Goal: Task Accomplishment & Management: Manage account settings

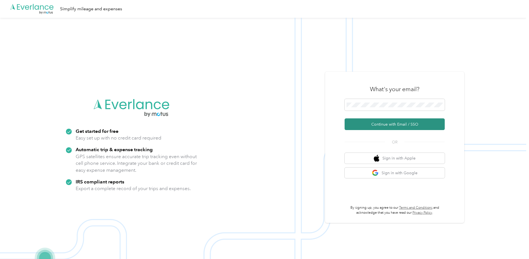
click at [391, 126] on button "Continue with Email / SSO" at bounding box center [394, 124] width 100 height 12
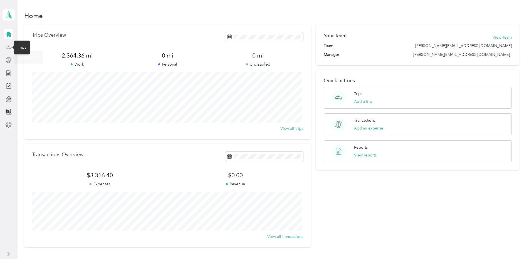
click at [9, 46] on icon at bounding box center [9, 47] width 6 height 6
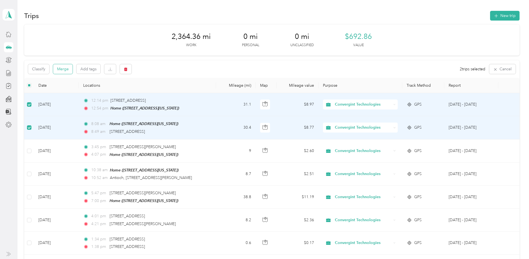
click at [62, 68] on button "Merge" at bounding box center [62, 69] width 19 height 10
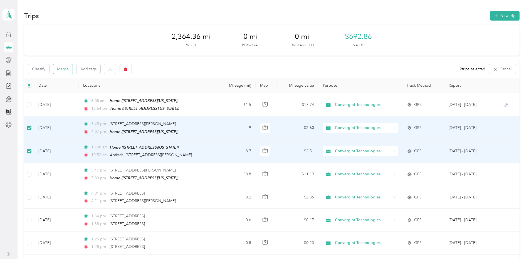
click at [63, 70] on button "Merge" at bounding box center [62, 69] width 19 height 10
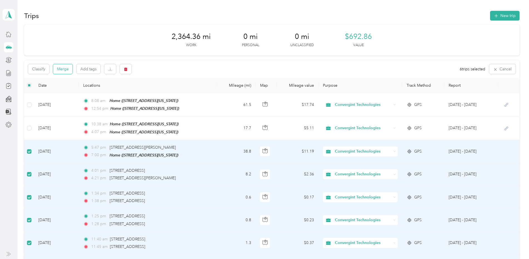
click at [63, 68] on button "Merge" at bounding box center [62, 69] width 19 height 10
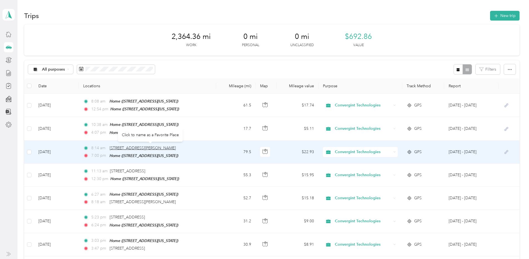
click at [159, 147] on span "[STREET_ADDRESS][PERSON_NAME]" at bounding box center [142, 148] width 66 height 5
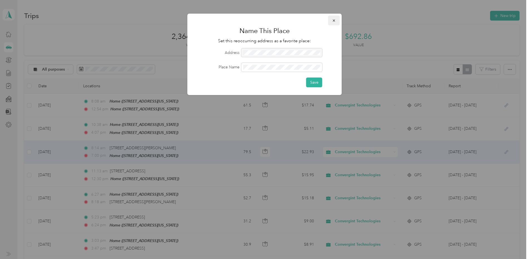
click at [334, 20] on icon "button" at bounding box center [333, 20] width 2 height 2
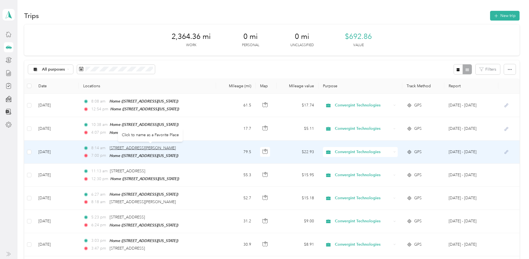
click at [158, 146] on span "[STREET_ADDRESS][PERSON_NAME]" at bounding box center [142, 148] width 66 height 5
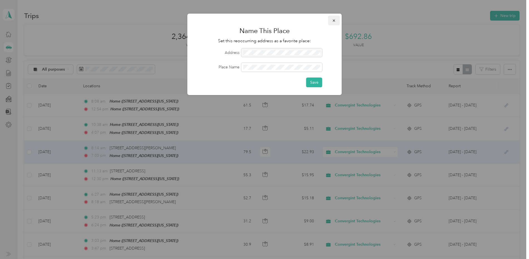
click at [332, 18] on span "button" at bounding box center [334, 20] width 4 height 5
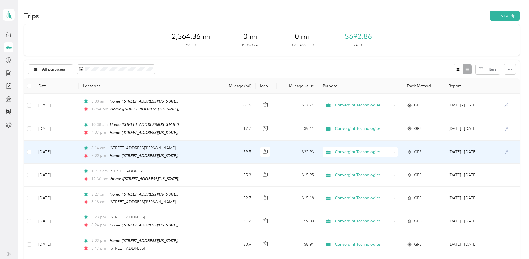
click at [50, 151] on td "[DATE]" at bounding box center [56, 152] width 45 height 23
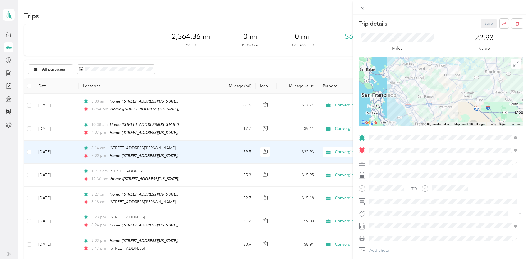
click at [435, 161] on div "Home [STREET_ADDRESS][US_STATE]" at bounding box center [408, 163] width 56 height 12
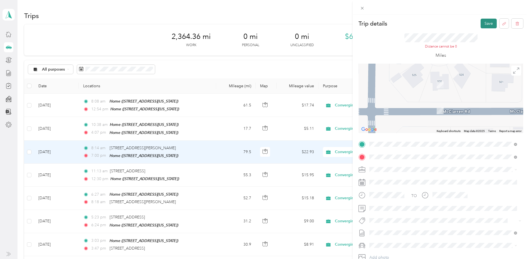
click at [482, 21] on button "Save" at bounding box center [488, 24] width 16 height 10
click at [499, 23] on button "button" at bounding box center [503, 24] width 9 height 10
click at [485, 29] on button "Yes" at bounding box center [484, 27] width 11 height 9
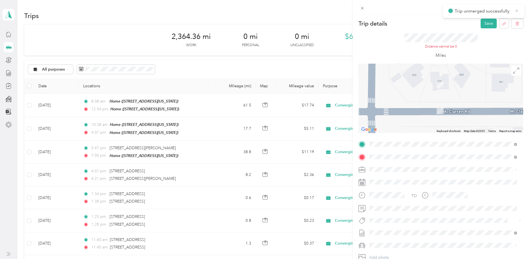
click at [515, 11] on icon at bounding box center [516, 10] width 4 height 5
click at [363, 7] on icon at bounding box center [362, 8] width 5 height 5
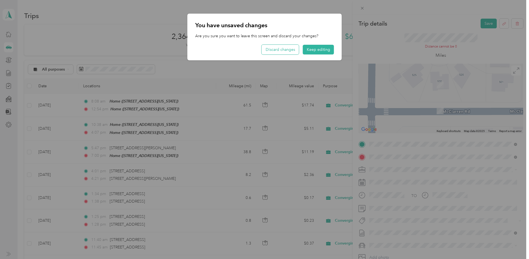
click at [281, 53] on button "Discard changes" at bounding box center [280, 50] width 37 height 10
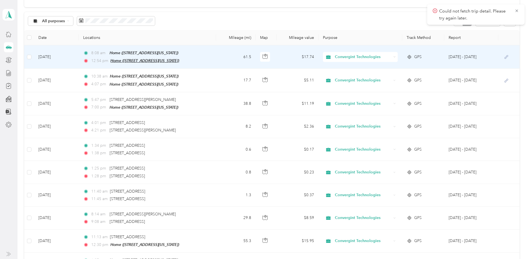
scroll to position [56, 0]
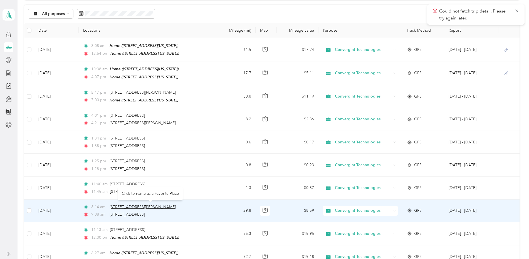
click at [155, 206] on span "[STREET_ADDRESS][PERSON_NAME]" at bounding box center [142, 207] width 66 height 5
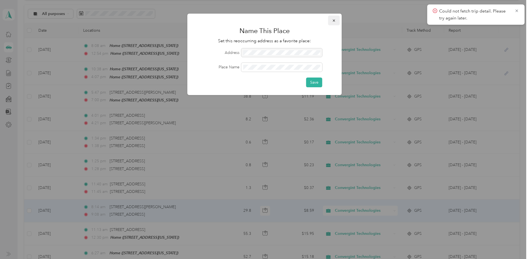
click at [335, 21] on icon "button" at bounding box center [334, 21] width 4 height 4
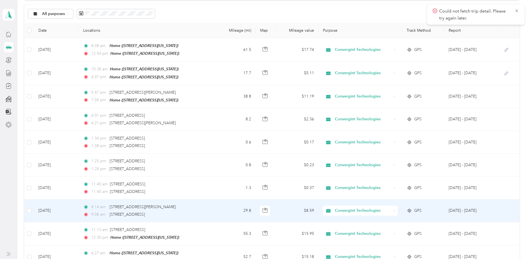
click at [51, 211] on td "[DATE]" at bounding box center [56, 211] width 45 height 23
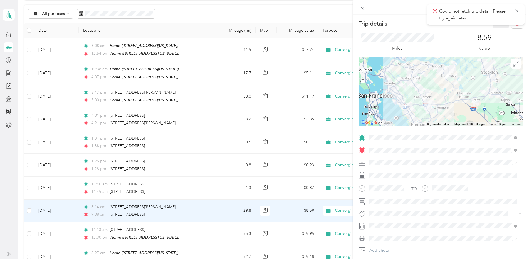
click at [432, 164] on span "[STREET_ADDRESS][US_STATE]" at bounding box center [408, 165] width 56 height 5
click at [518, 10] on icon at bounding box center [516, 10] width 4 height 5
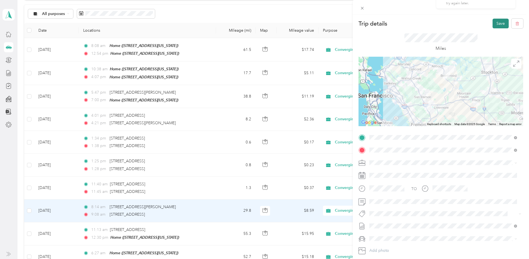
click at [494, 23] on button "Save" at bounding box center [500, 24] width 16 height 10
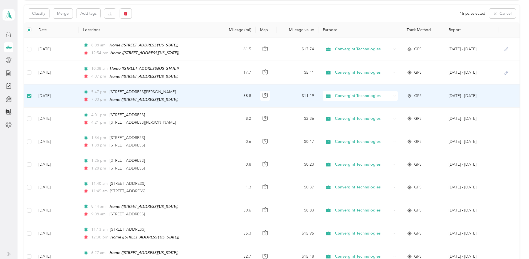
scroll to position [55, 0]
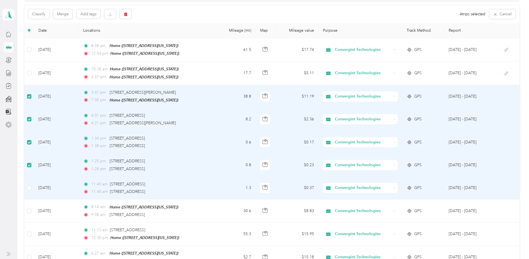
click at [26, 184] on td at bounding box center [28, 188] width 9 height 23
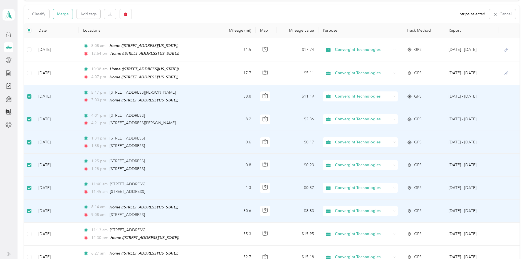
click at [69, 13] on button "Merge" at bounding box center [62, 14] width 19 height 10
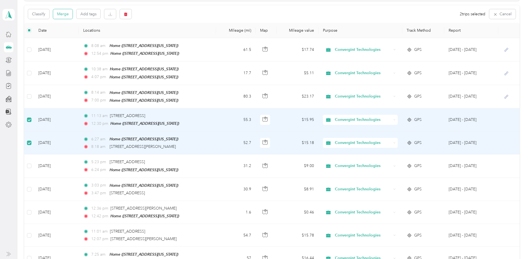
click at [65, 13] on button "Merge" at bounding box center [62, 14] width 19 height 10
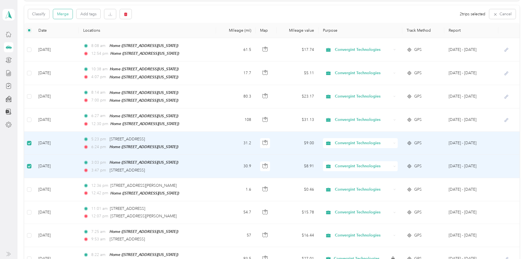
click at [61, 15] on button "Merge" at bounding box center [62, 14] width 19 height 10
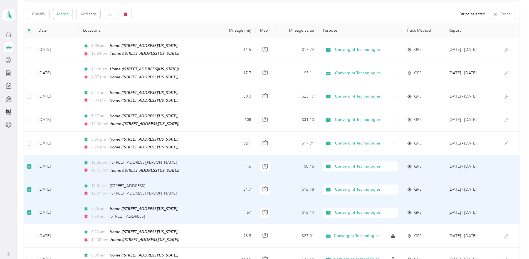
click at [62, 14] on button "Merge" at bounding box center [62, 14] width 19 height 10
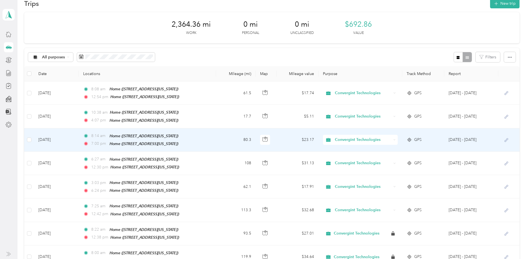
scroll to position [0, 0]
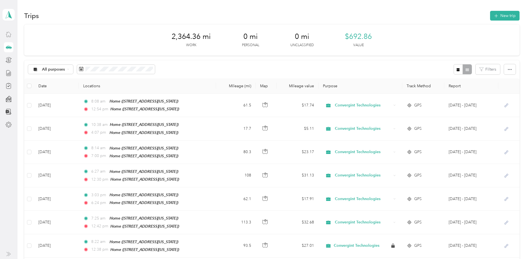
click at [9, 37] on icon at bounding box center [9, 34] width 6 height 6
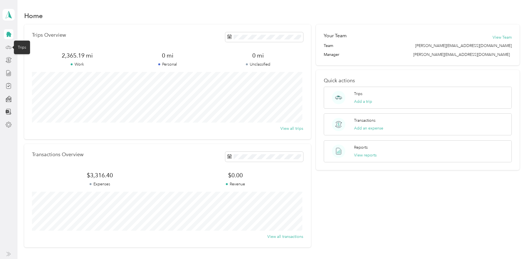
click at [7, 49] on icon at bounding box center [9, 47] width 6 height 6
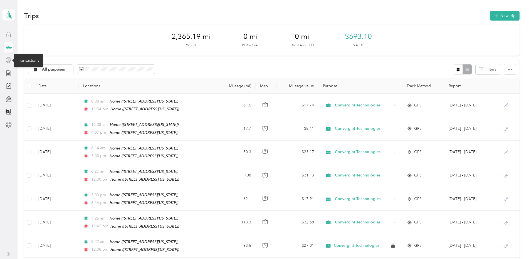
click at [8, 60] on icon at bounding box center [9, 60] width 6 height 6
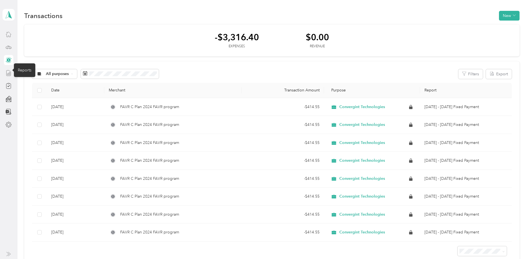
click at [9, 73] on icon at bounding box center [9, 73] width 6 height 6
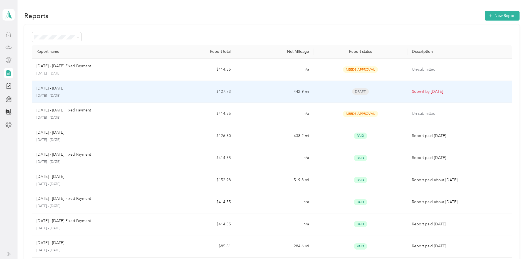
click at [59, 89] on p "[DATE] - [DATE]" at bounding box center [50, 88] width 28 height 6
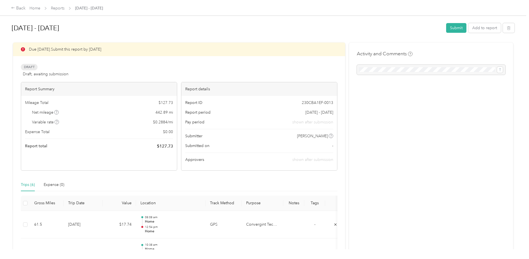
scroll to position [56, 0]
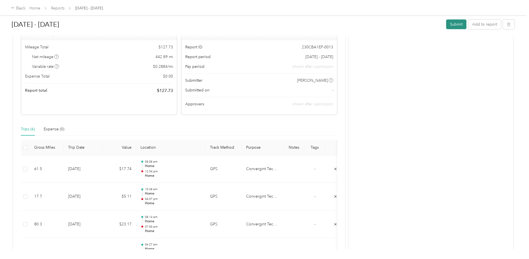
click at [455, 25] on button "Submit" at bounding box center [456, 24] width 20 height 10
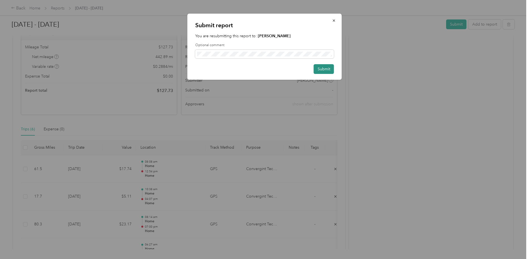
click at [322, 69] on button "Submit" at bounding box center [323, 69] width 20 height 10
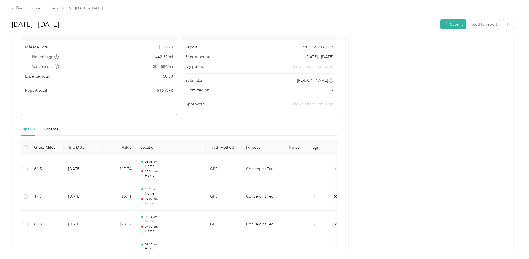
scroll to position [42, 0]
